Goal: Task Accomplishment & Management: Use online tool/utility

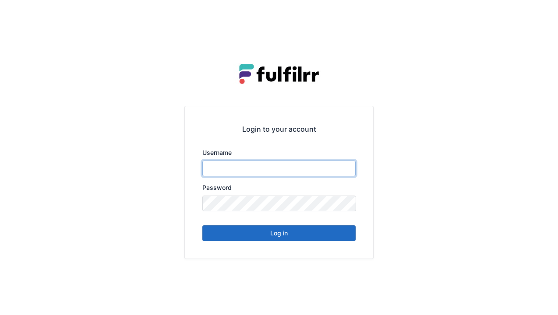
type input "******"
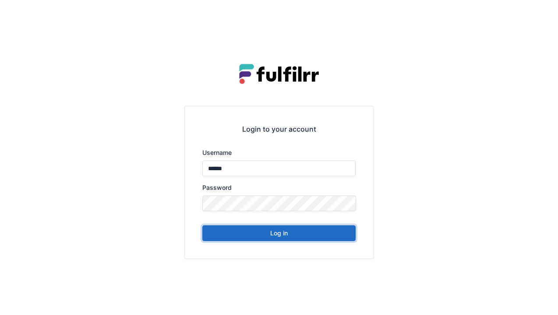
click at [295, 227] on button "Log in" at bounding box center [278, 233] width 153 height 16
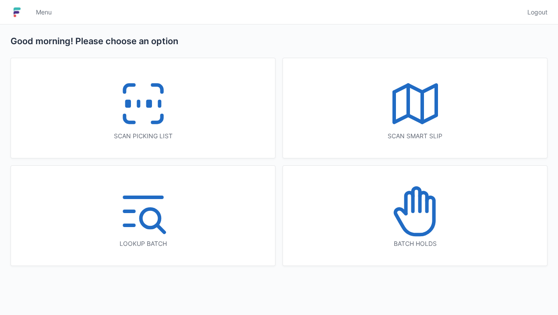
click at [134, 127] on icon at bounding box center [143, 104] width 56 height 56
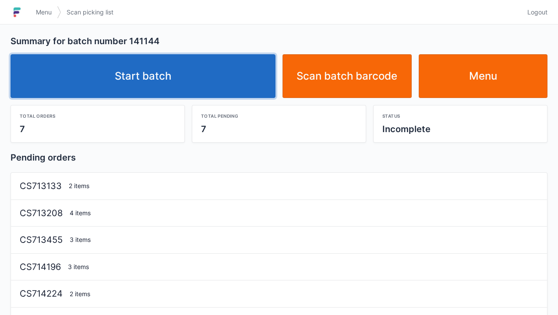
click at [190, 77] on link "Start batch" at bounding box center [143, 76] width 265 height 44
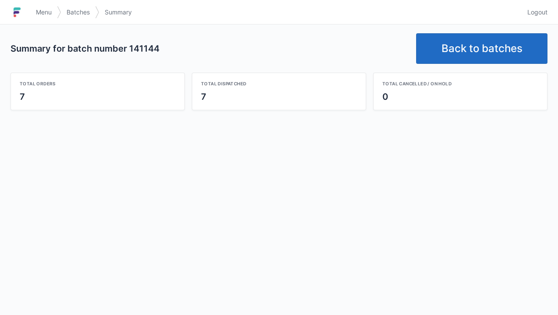
click at [469, 53] on link "Back to batches" at bounding box center [481, 48] width 131 height 31
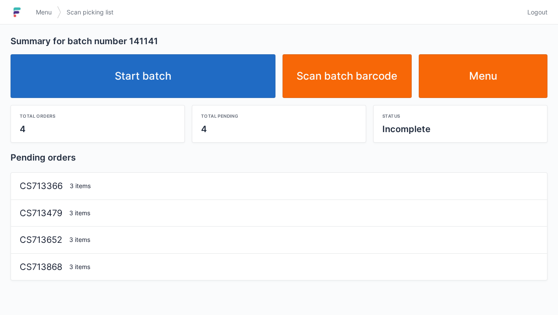
click at [160, 70] on link "Start batch" at bounding box center [143, 76] width 265 height 44
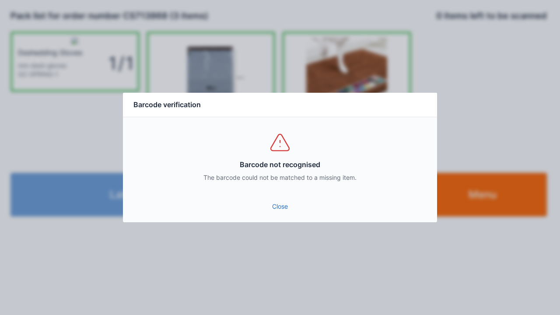
click at [282, 211] on link "Close" at bounding box center [280, 207] width 300 height 16
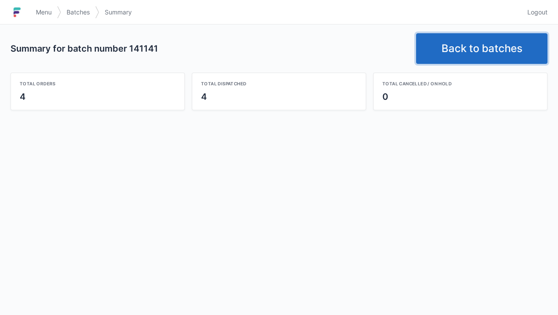
click at [477, 63] on link "Back to batches" at bounding box center [481, 48] width 131 height 31
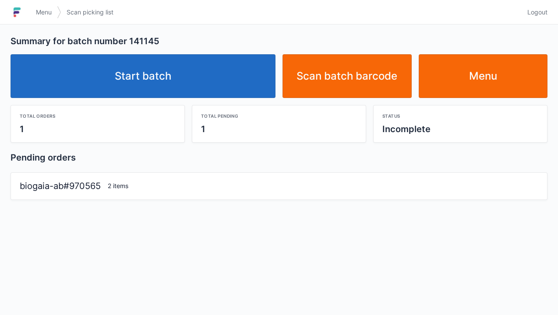
click at [208, 76] on link "Start batch" at bounding box center [143, 76] width 265 height 44
